Goal: Task Accomplishment & Management: Use online tool/utility

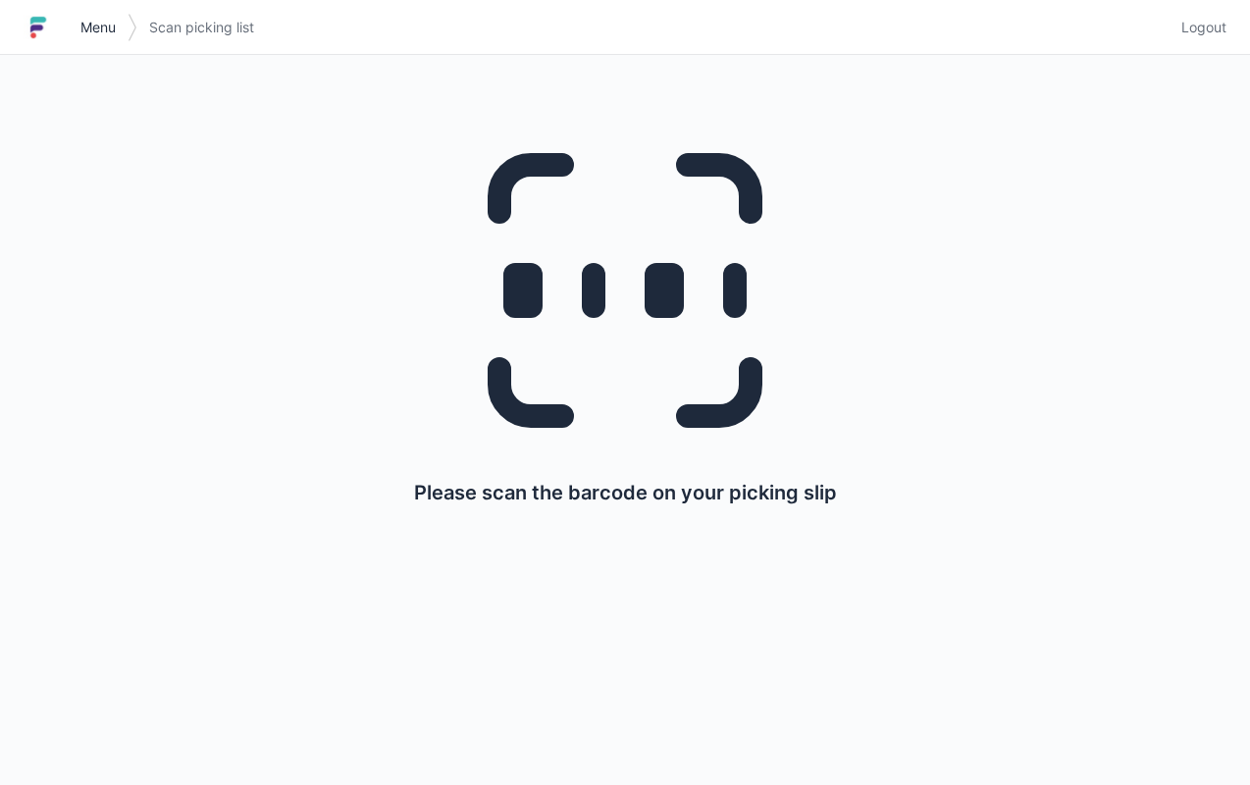
click at [98, 31] on span "Menu" at bounding box center [97, 28] width 35 height 20
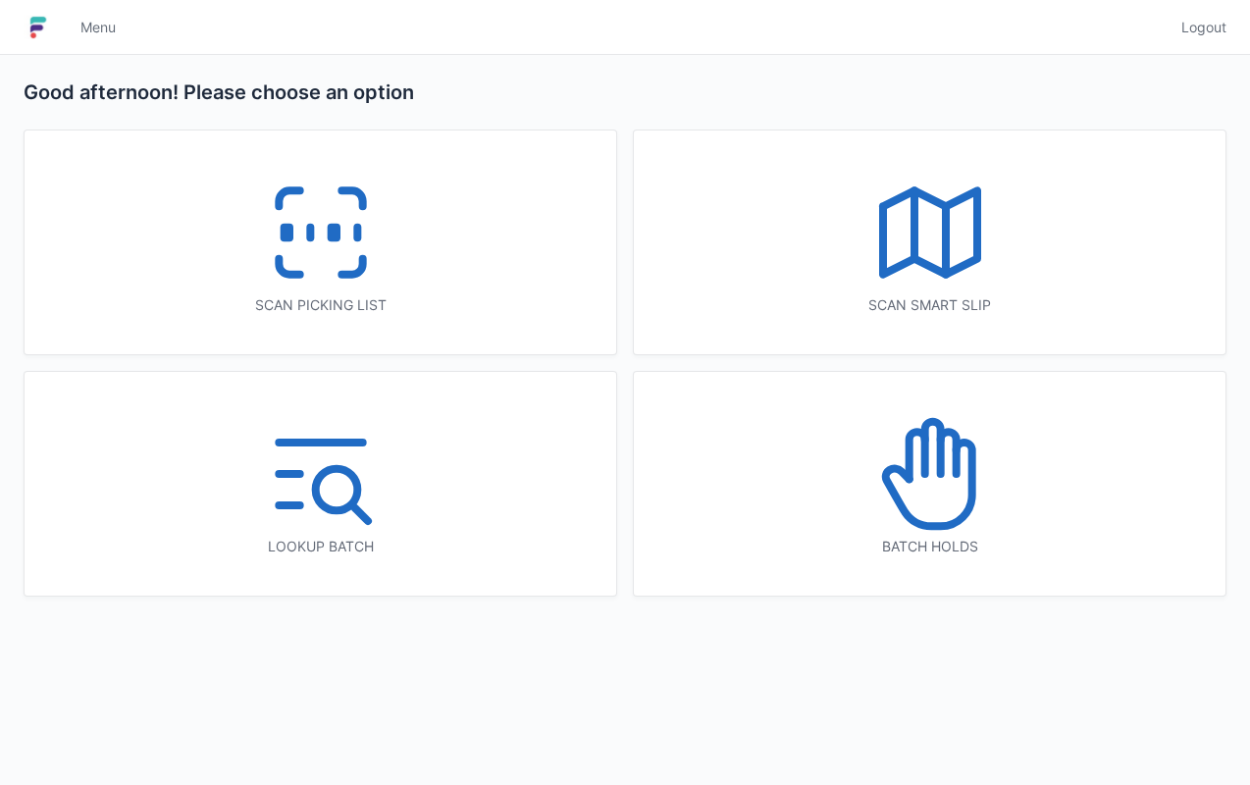
click at [924, 249] on icon at bounding box center [930, 233] width 126 height 126
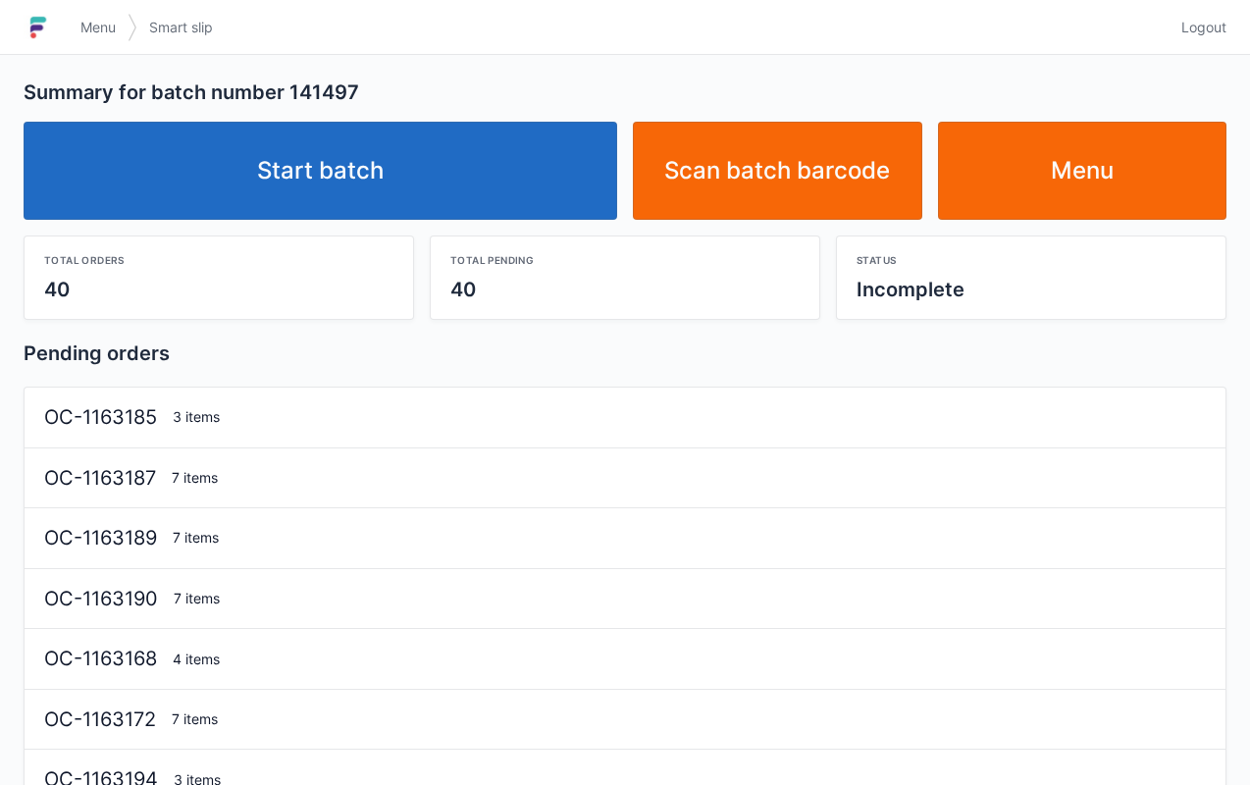
click at [396, 204] on link "Start batch" at bounding box center [321, 171] width 594 height 98
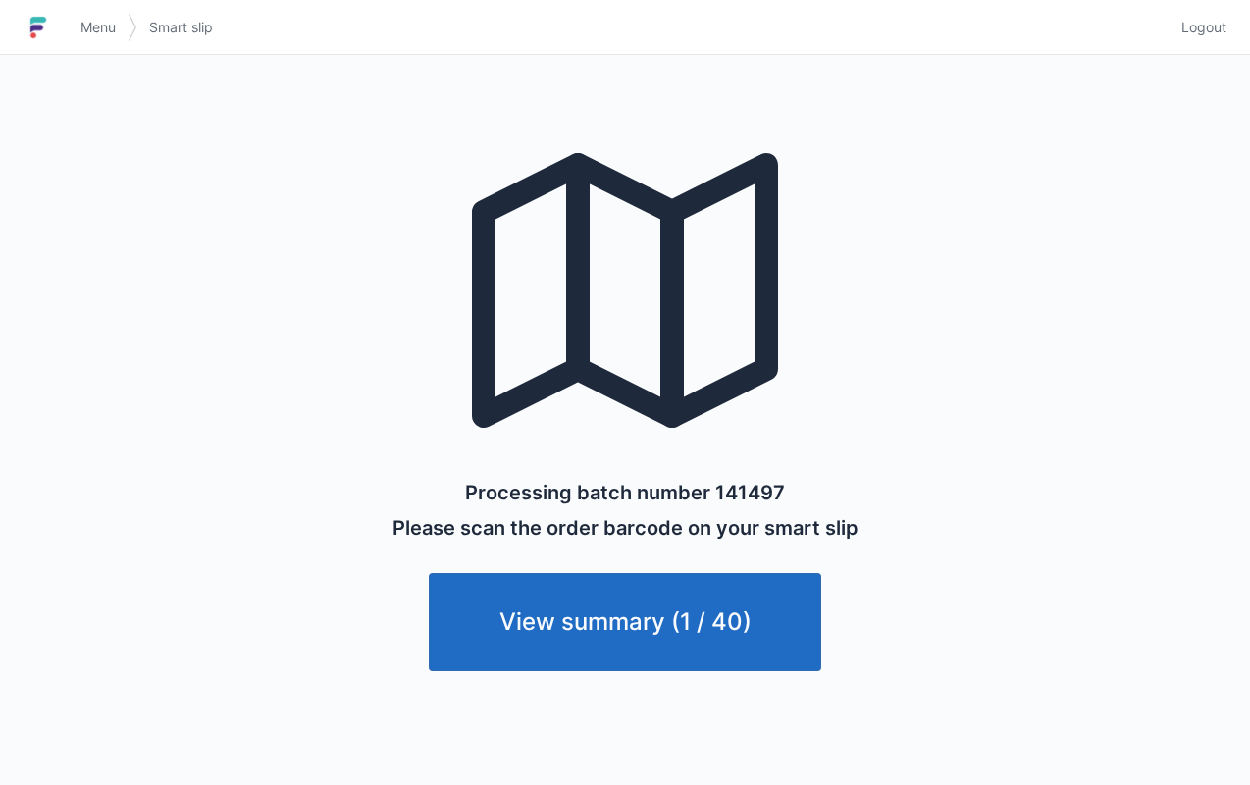
click at [84, 24] on span "Menu" at bounding box center [97, 28] width 35 height 20
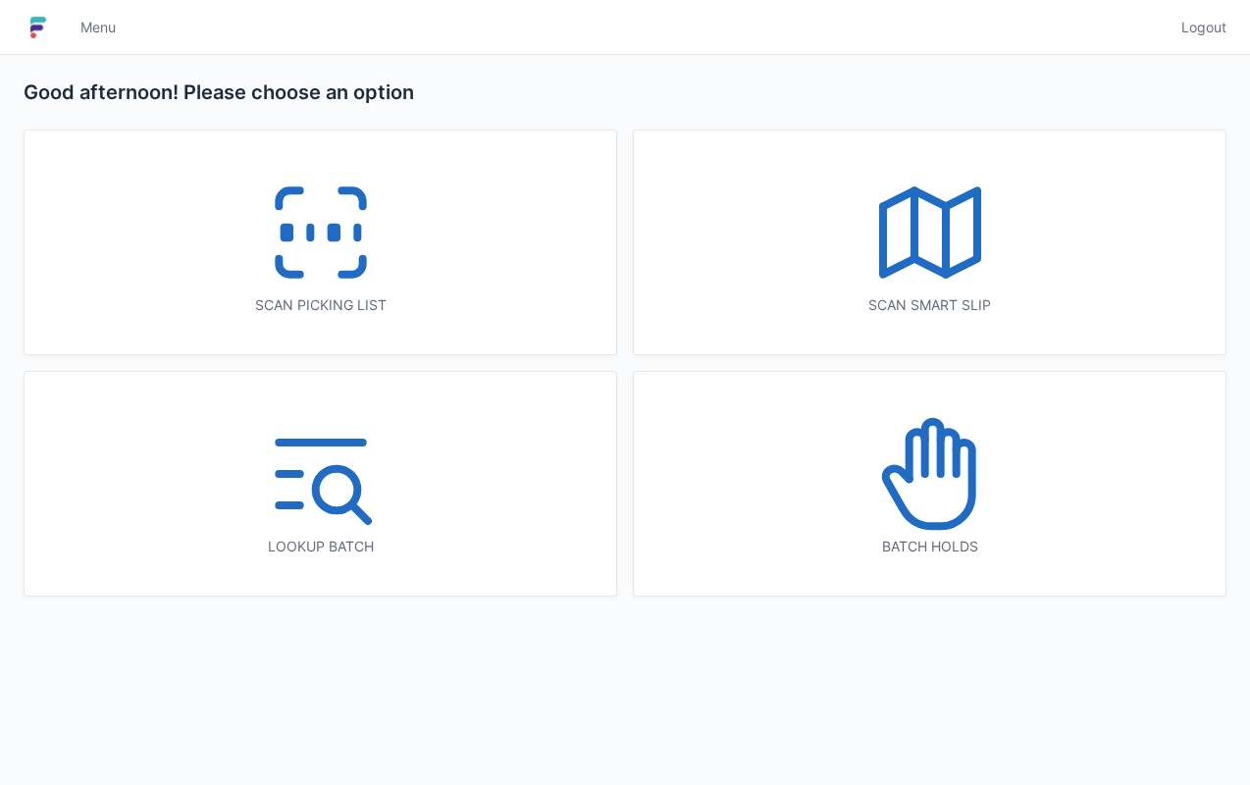
click at [357, 265] on icon at bounding box center [321, 233] width 126 height 126
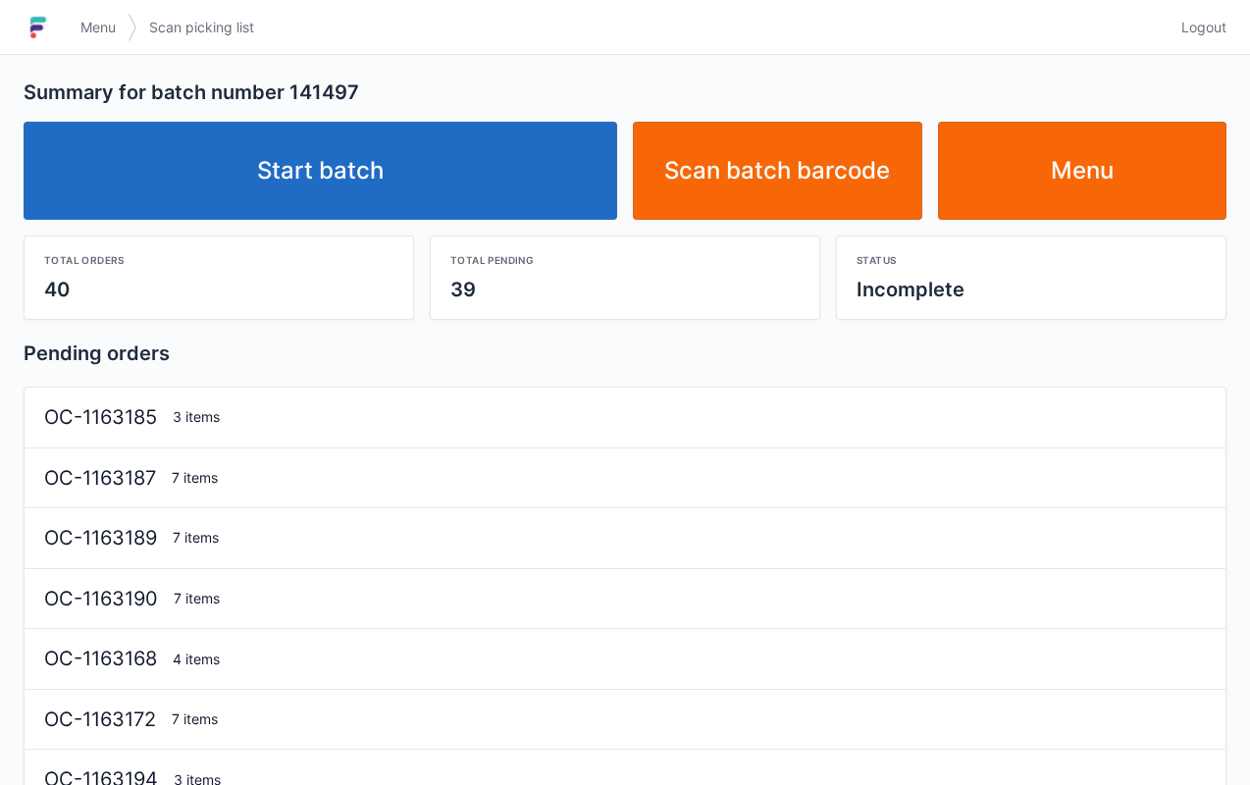
click at [423, 179] on link "Start batch" at bounding box center [321, 171] width 594 height 98
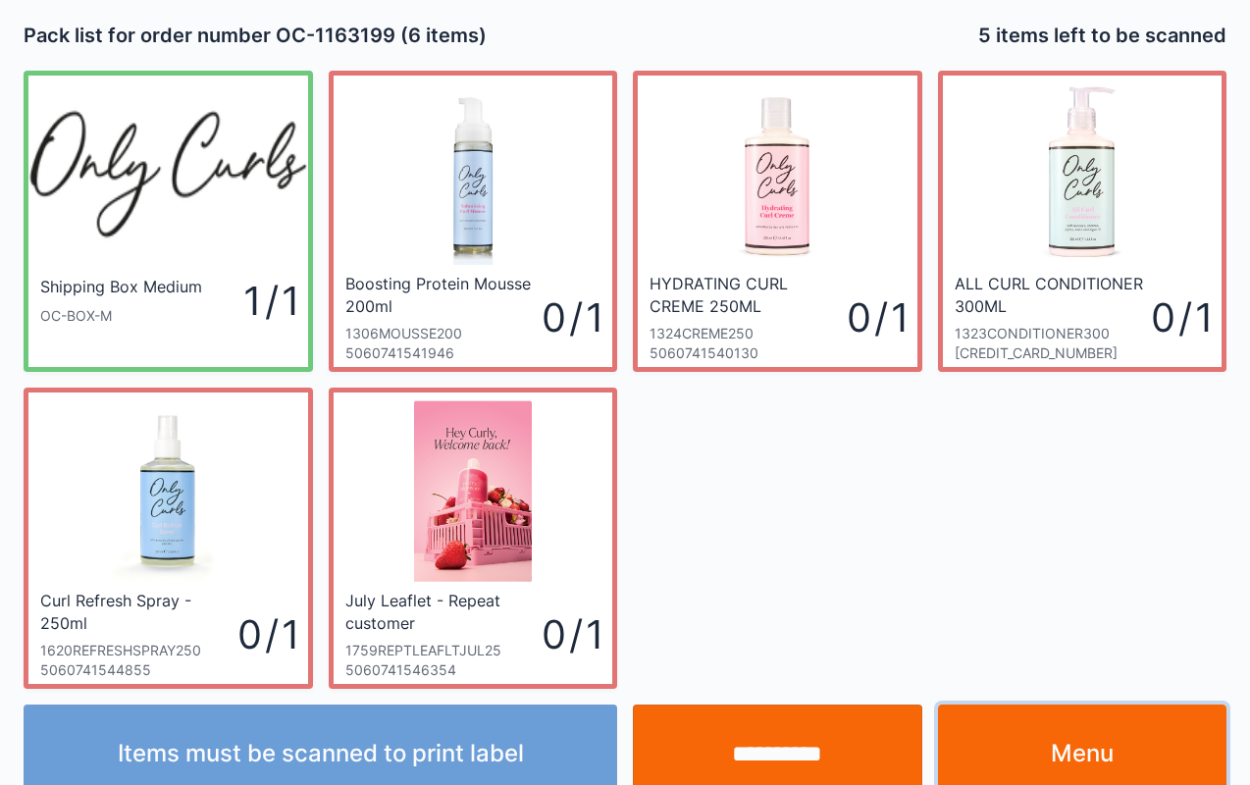
click at [1093, 747] on link "Menu" at bounding box center [1082, 753] width 289 height 98
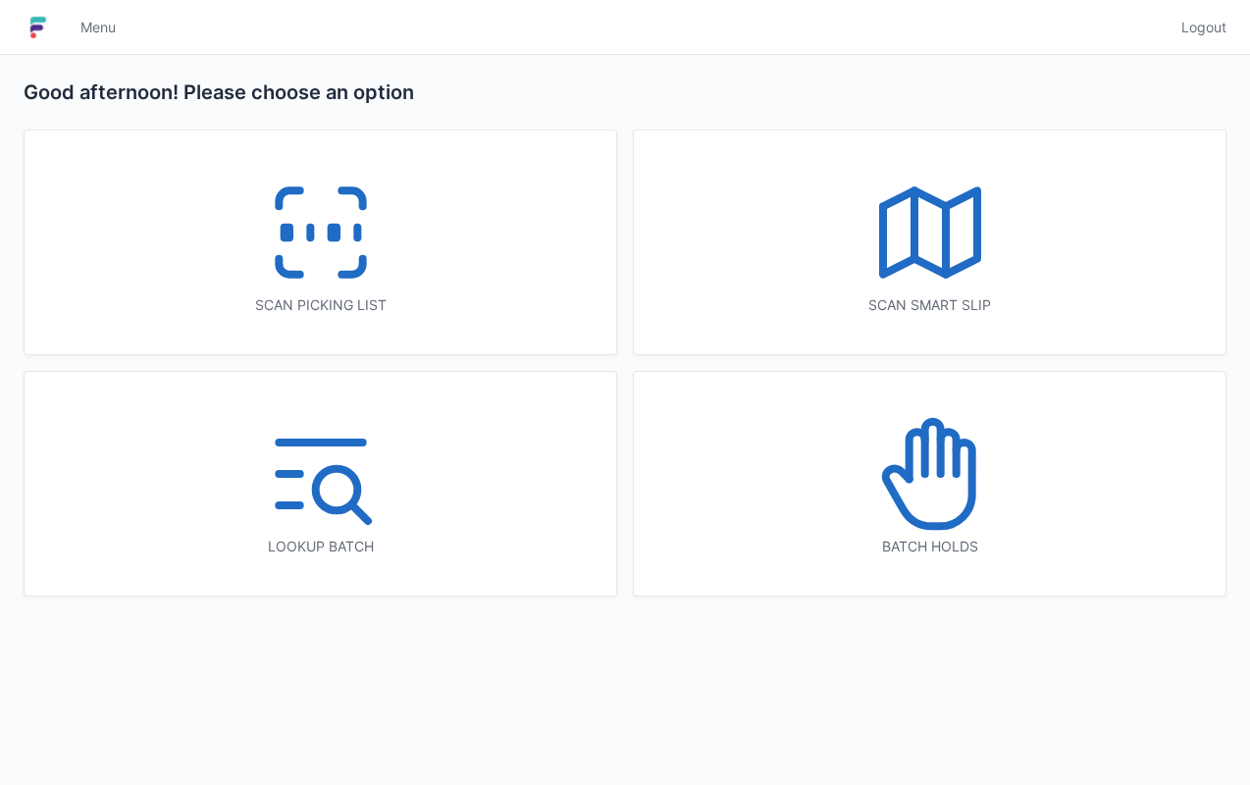
click at [954, 505] on icon at bounding box center [930, 474] width 126 height 126
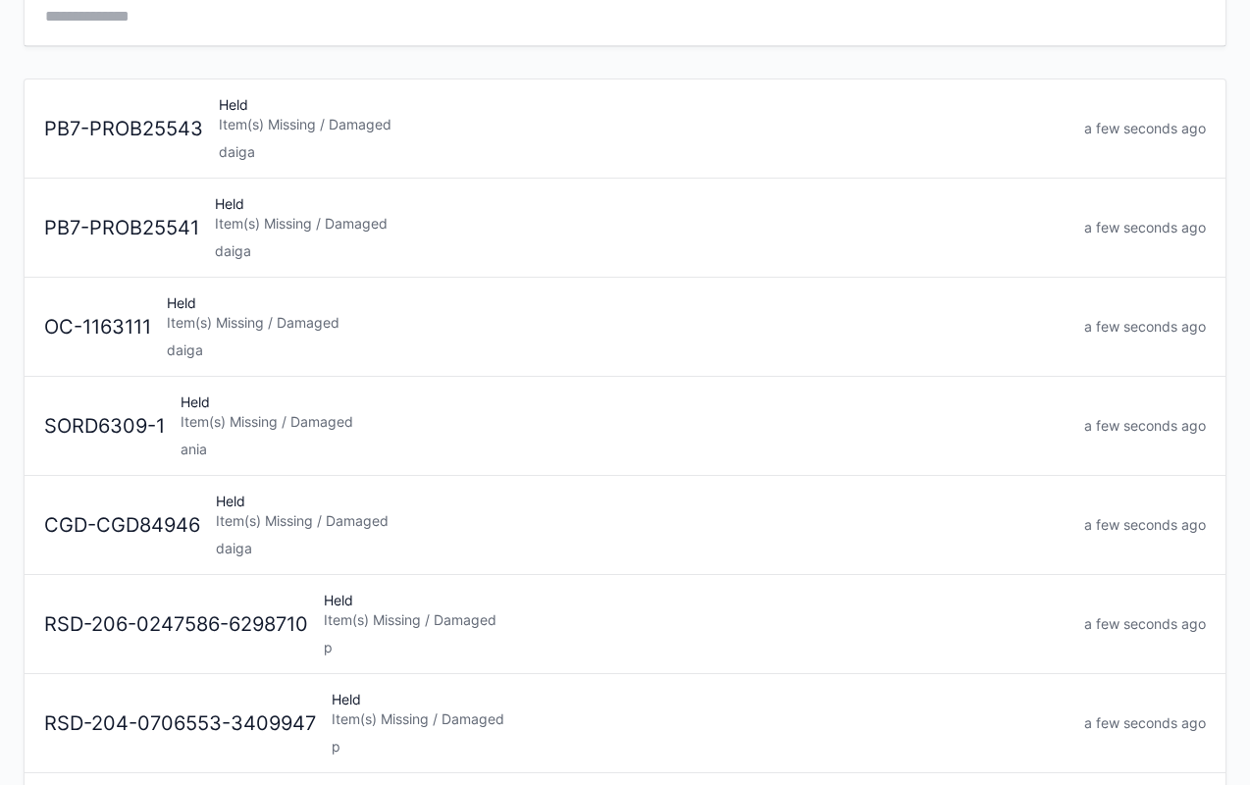
scroll to position [143, 0]
click at [276, 428] on div "Held Item(s) Missing / Damaged ania" at bounding box center [625, 423] width 904 height 67
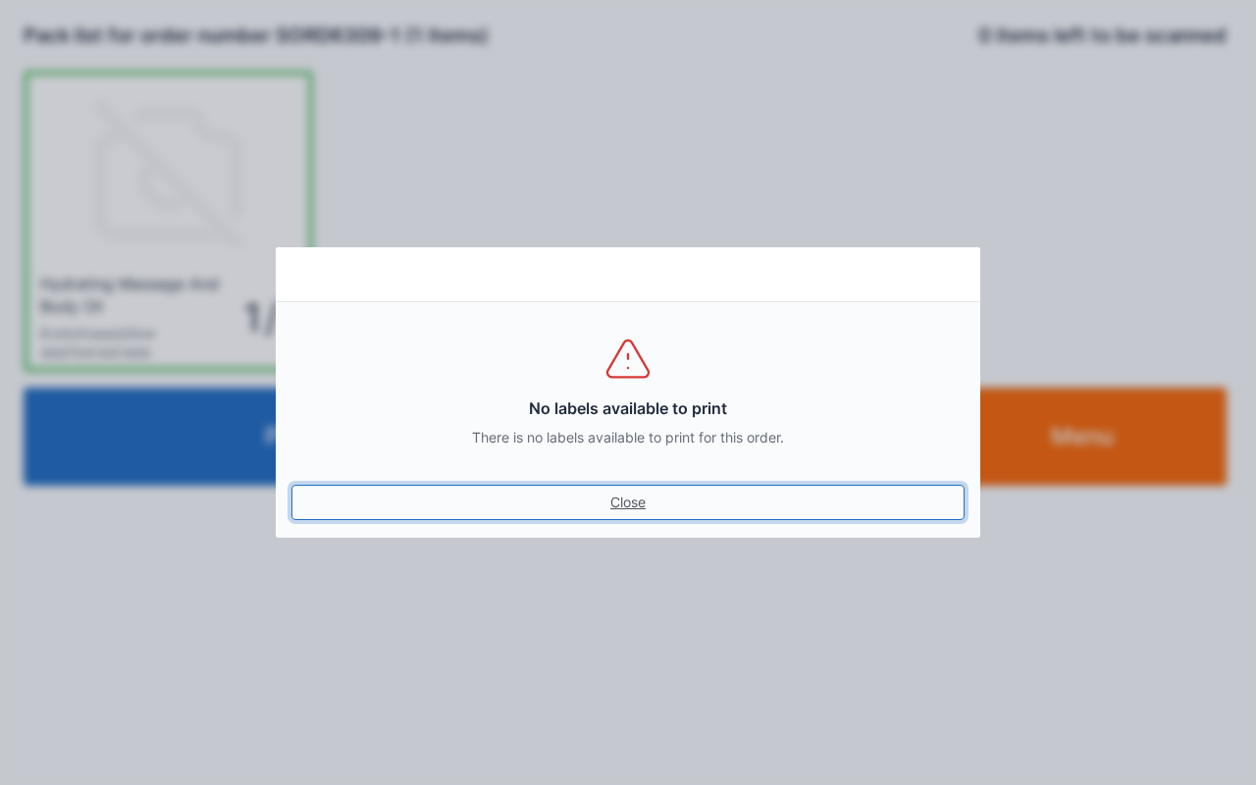
click at [638, 513] on link "Close" at bounding box center [627, 502] width 673 height 35
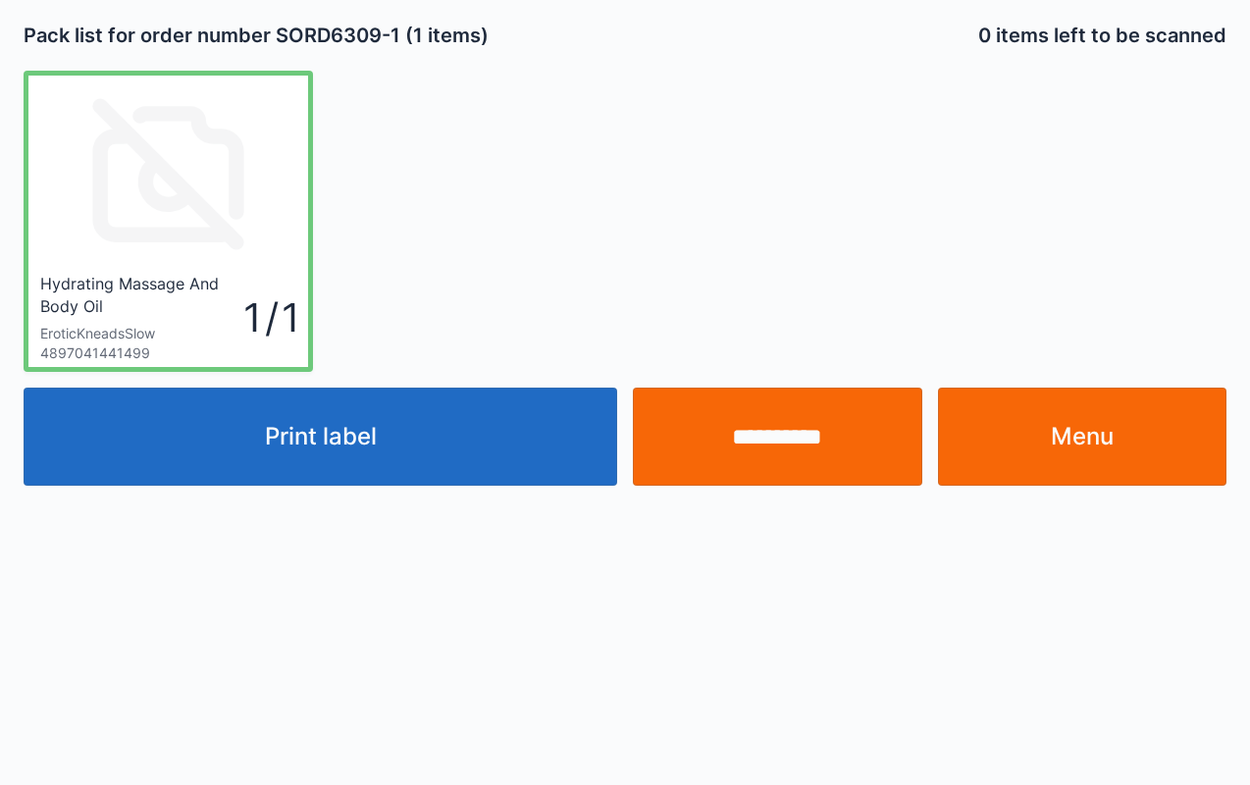
click at [455, 441] on button "Print label" at bounding box center [321, 437] width 594 height 98
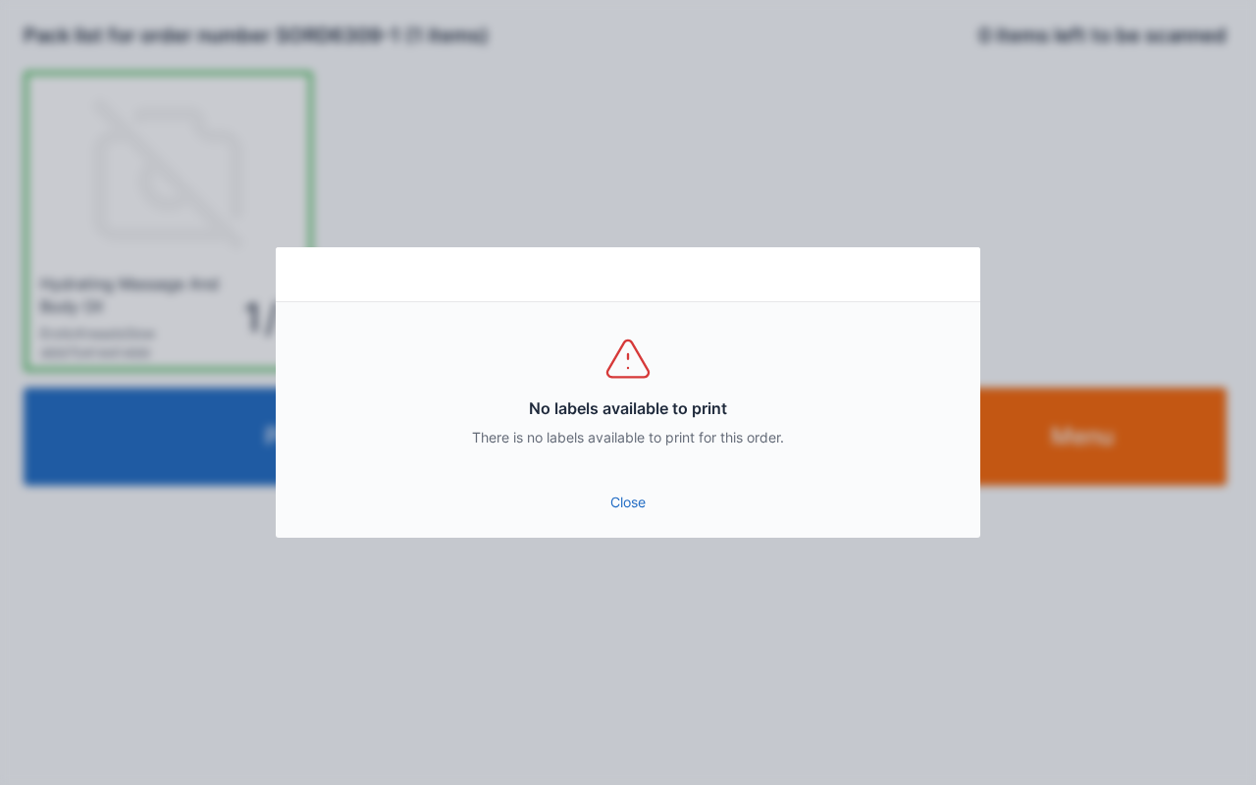
click at [656, 514] on link "Close" at bounding box center [627, 502] width 673 height 35
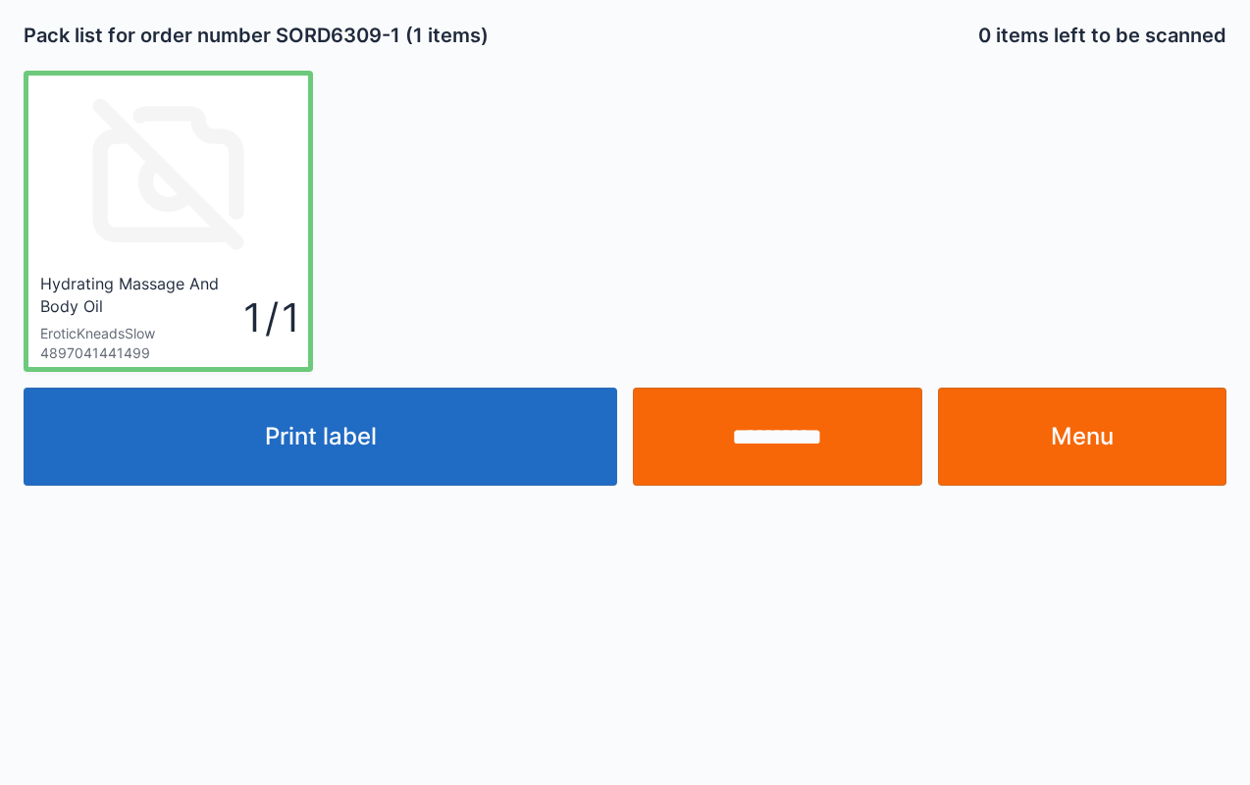
click at [1128, 428] on link "Menu" at bounding box center [1082, 437] width 289 height 98
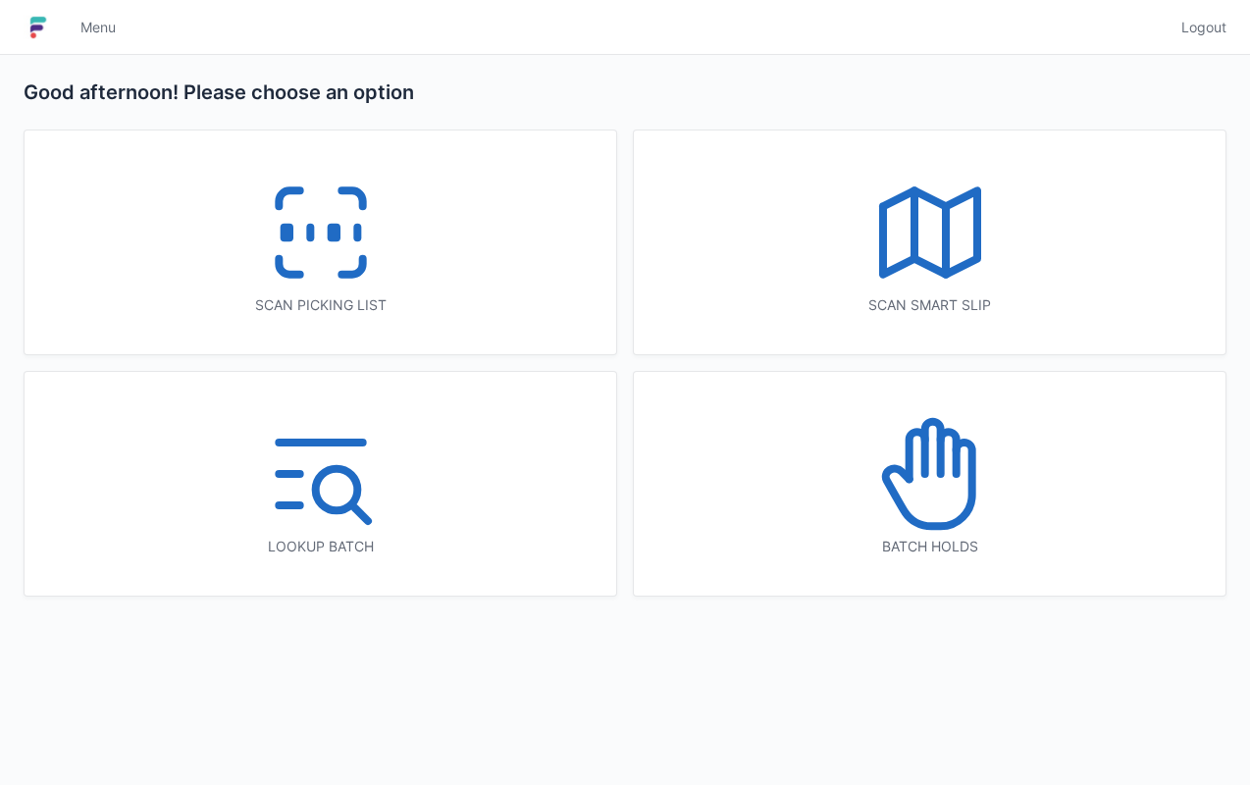
click at [958, 522] on icon at bounding box center [928, 483] width 86 height 83
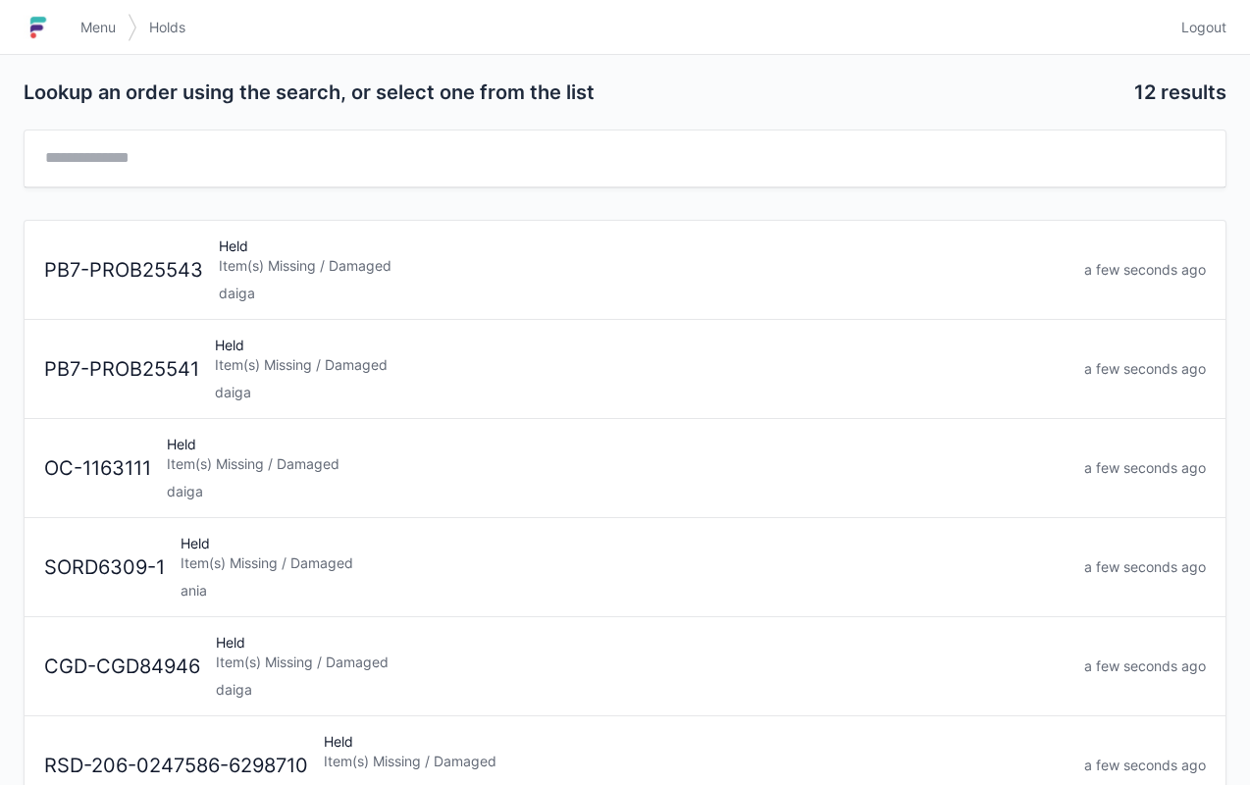
click at [305, 565] on div "Item(s) Missing / Damaged" at bounding box center [625, 563] width 888 height 20
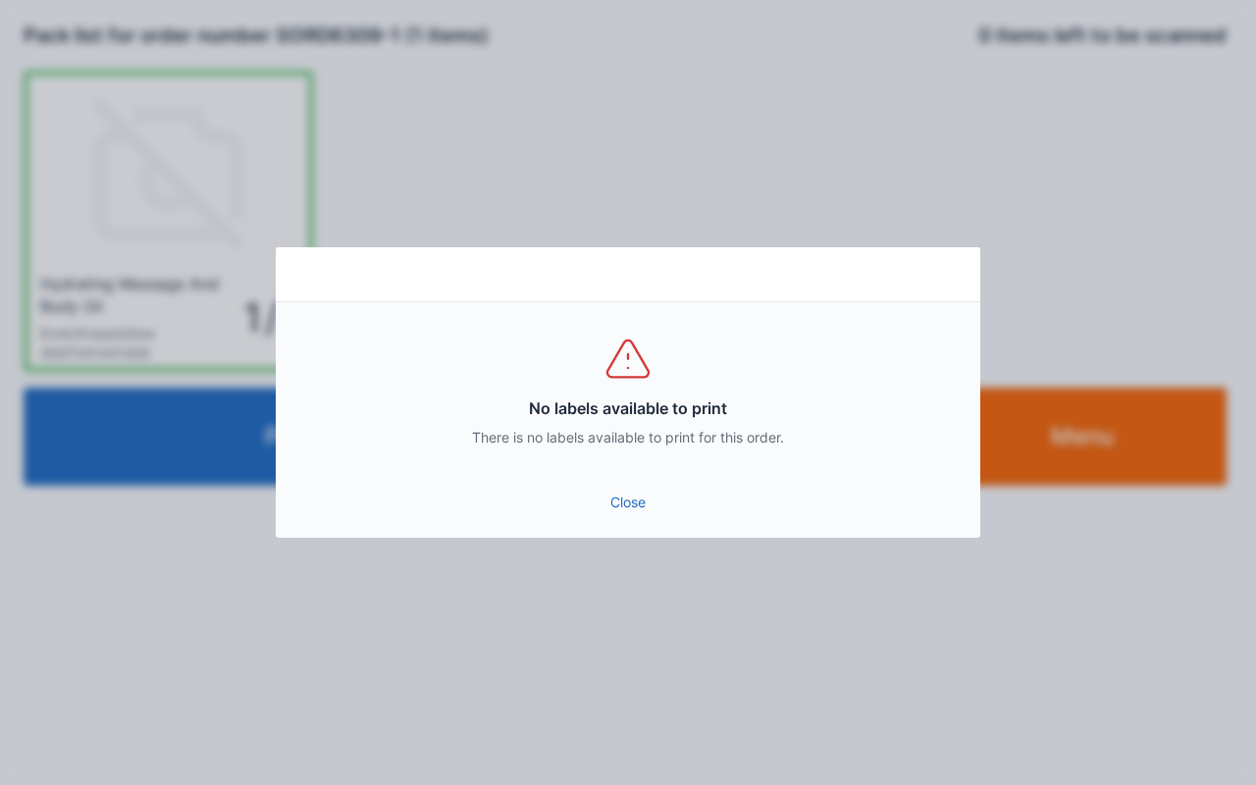
click at [646, 516] on link "Close" at bounding box center [627, 502] width 673 height 35
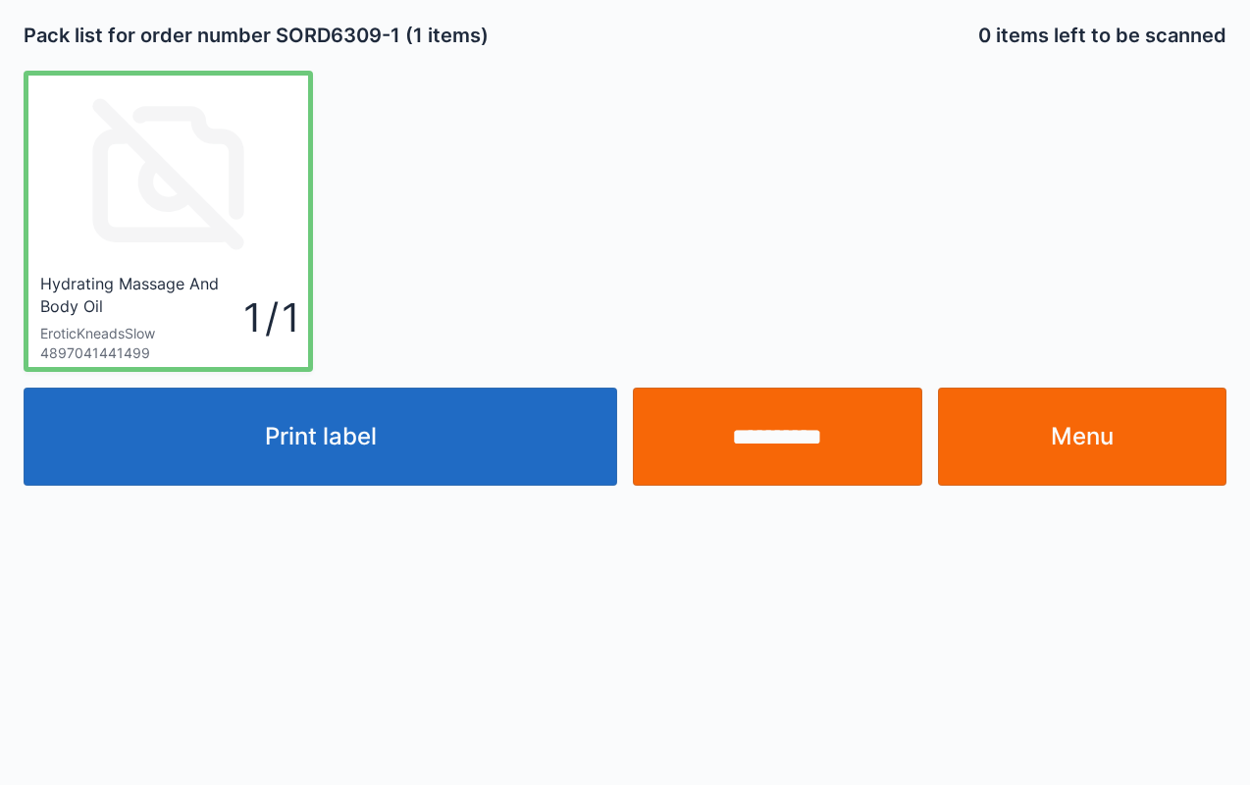
click at [1095, 415] on link "Menu" at bounding box center [1082, 437] width 289 height 98
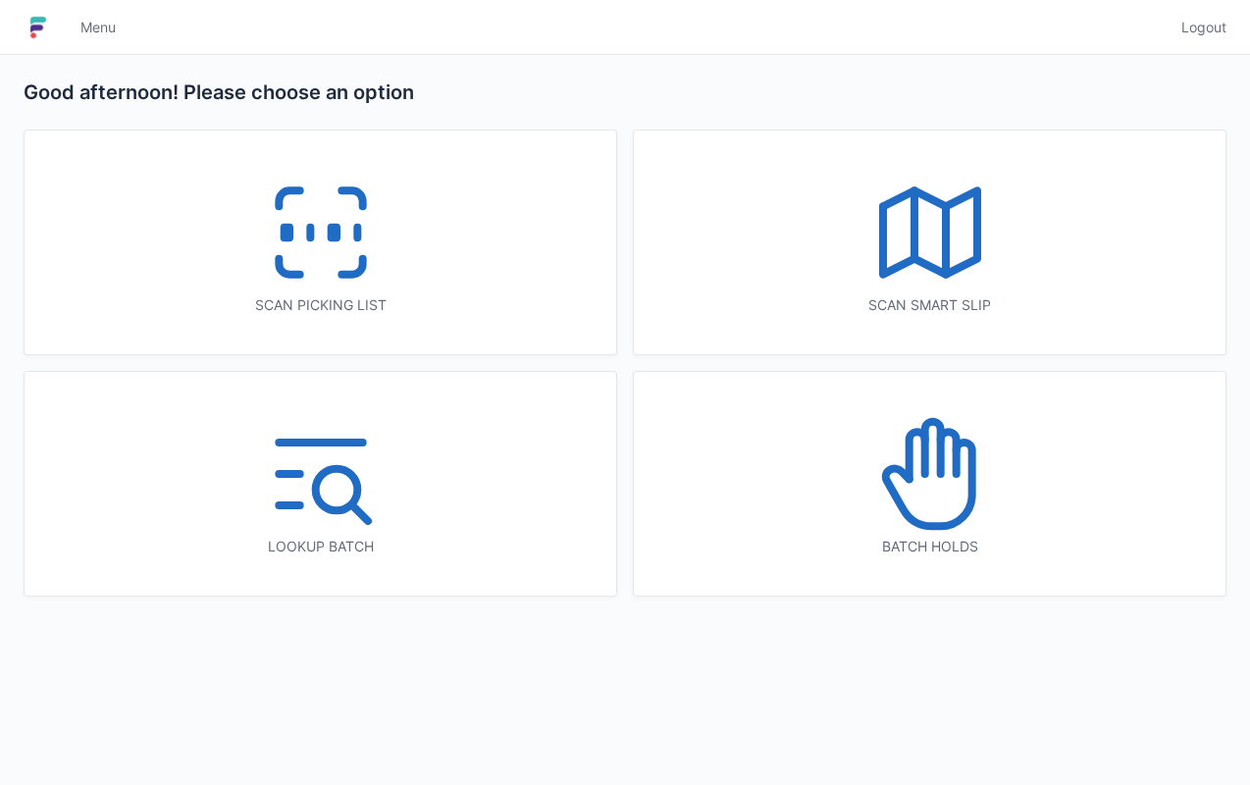
click at [965, 487] on icon at bounding box center [930, 474] width 126 height 126
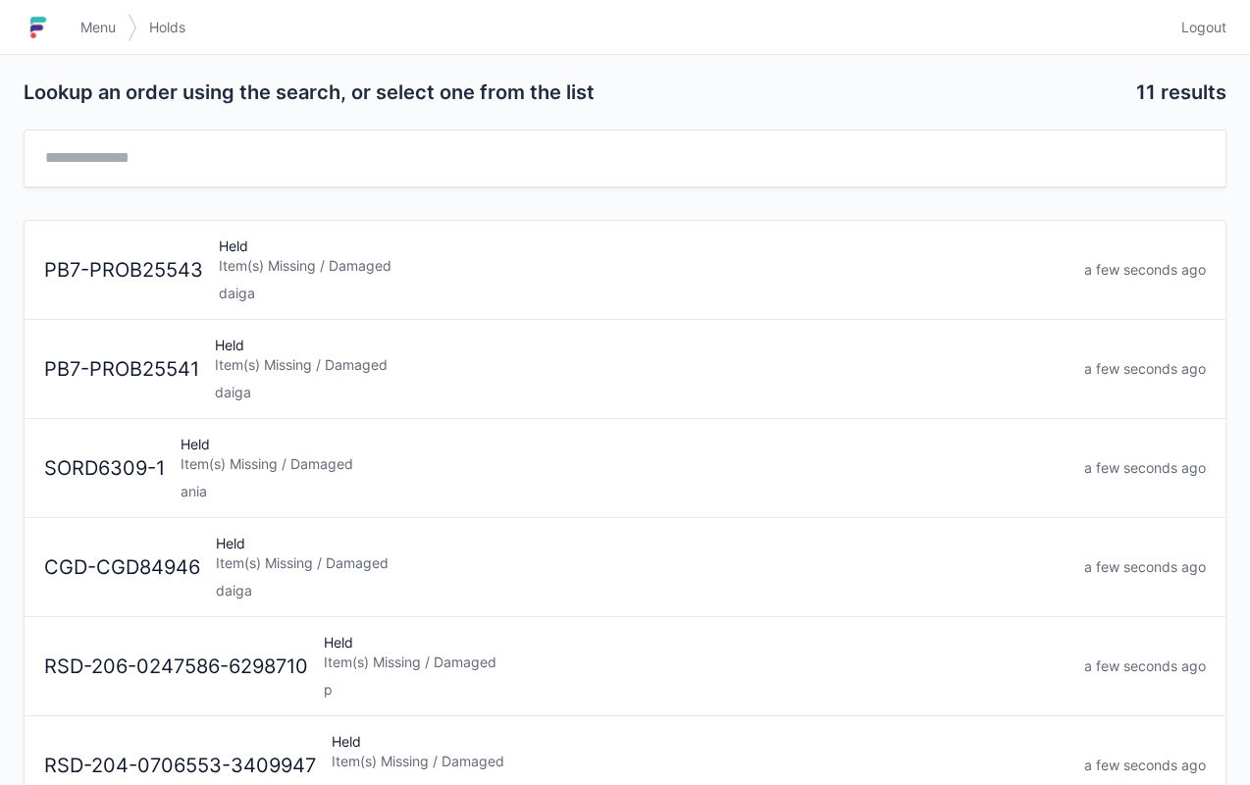
click at [291, 482] on div "ania" at bounding box center [625, 492] width 888 height 20
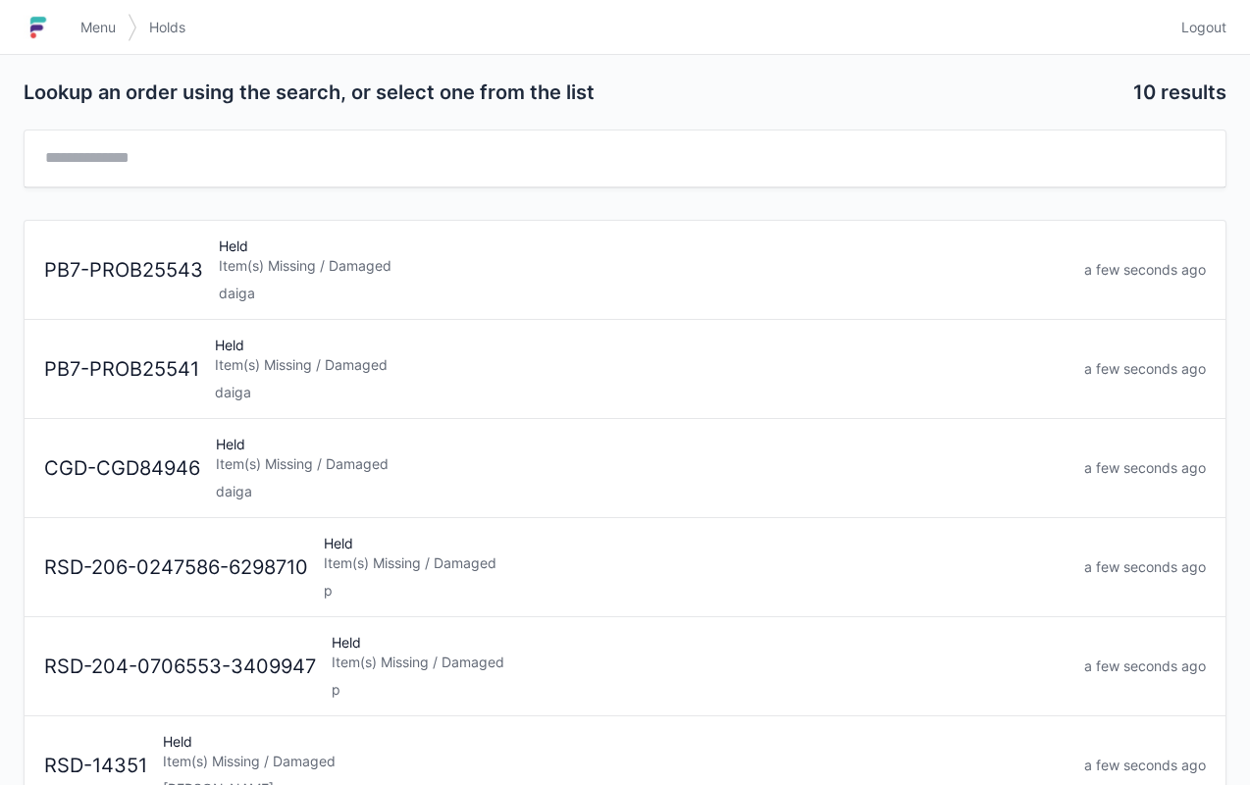
click at [105, 16] on link "Menu" at bounding box center [98, 27] width 59 height 35
